Goal: Task Accomplishment & Management: Complete application form

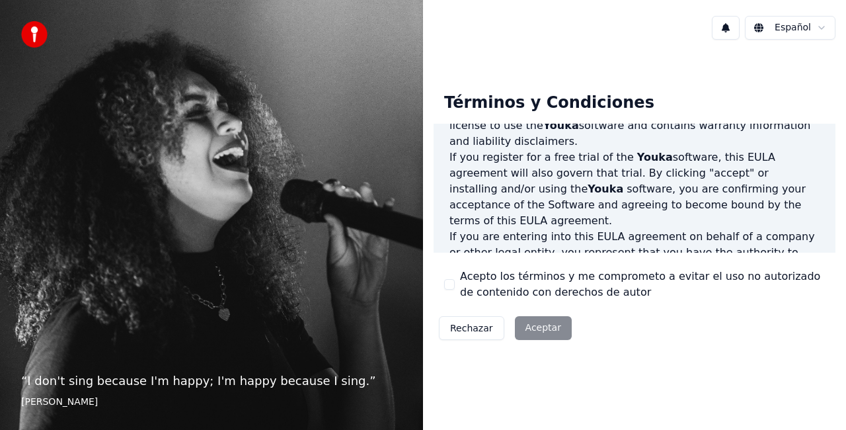
scroll to position [157, 0]
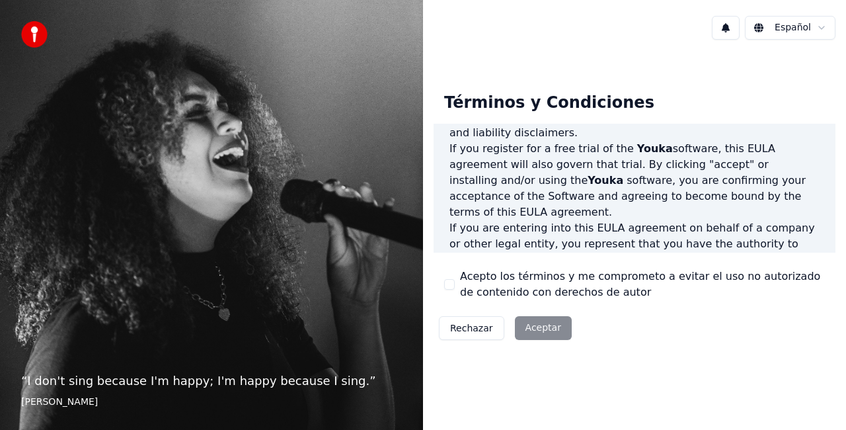
click at [452, 286] on button "Acepto los términos y me comprometo a evitar el uso no autorizado de contenido …" at bounding box center [449, 284] width 11 height 11
click at [533, 323] on button "Aceptar" at bounding box center [543, 328] width 57 height 24
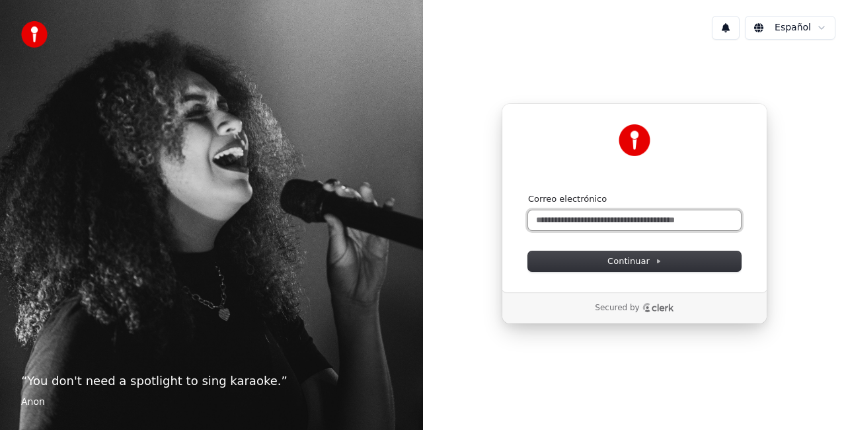
click at [594, 218] on input "Correo electrónico" at bounding box center [634, 220] width 213 height 20
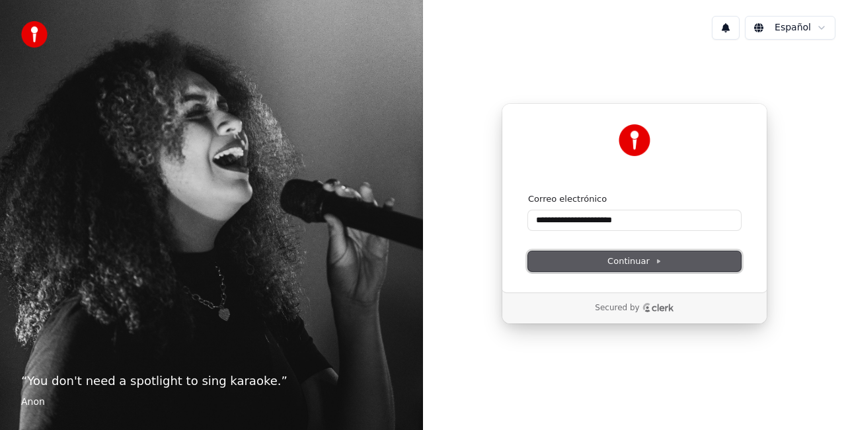
click at [614, 253] on button "Continuar" at bounding box center [634, 261] width 213 height 20
type input "**********"
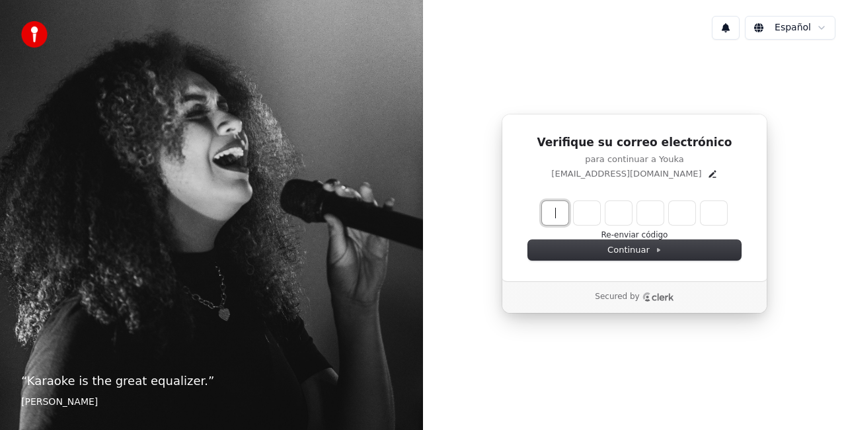
click at [556, 212] on input "Enter verification code" at bounding box center [648, 213] width 212 height 24
